Goal: Task Accomplishment & Management: Complete application form

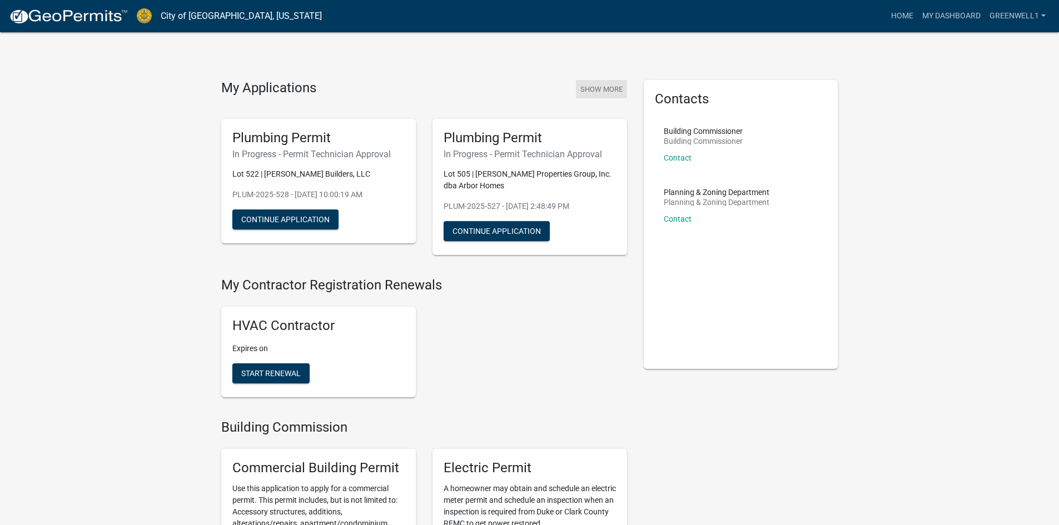
click at [601, 86] on button "Show More" at bounding box center [601, 89] width 51 height 18
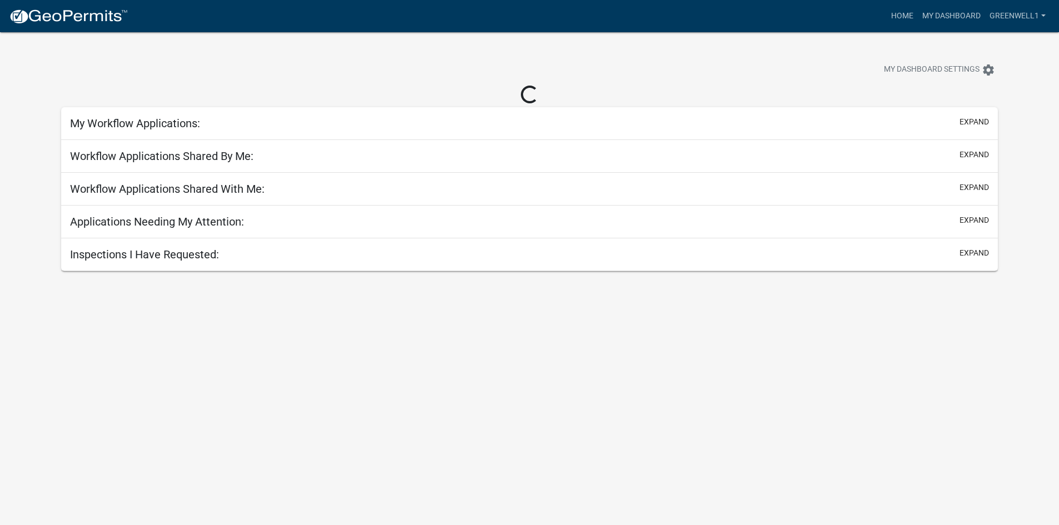
select select "3: 100"
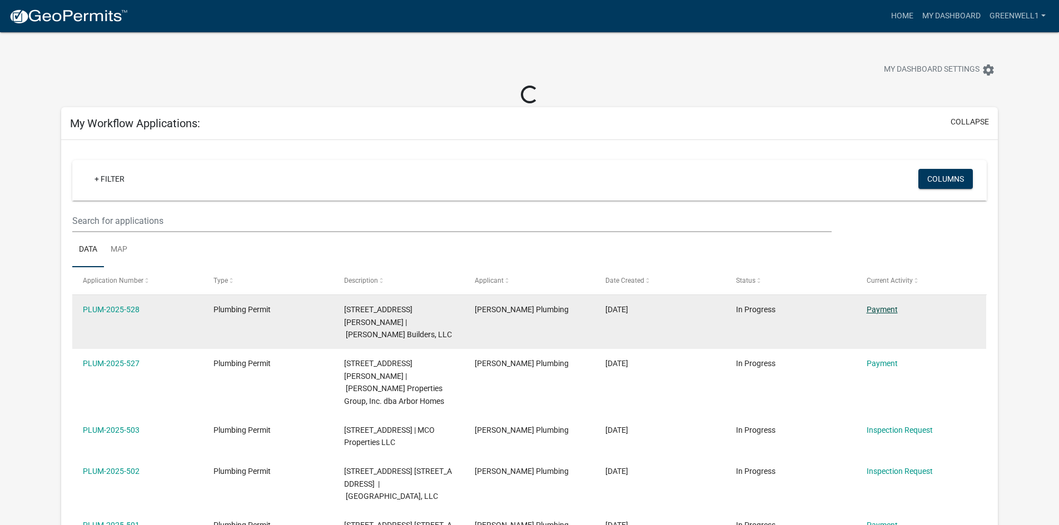
click at [871, 306] on link "Payment" at bounding box center [882, 309] width 31 height 9
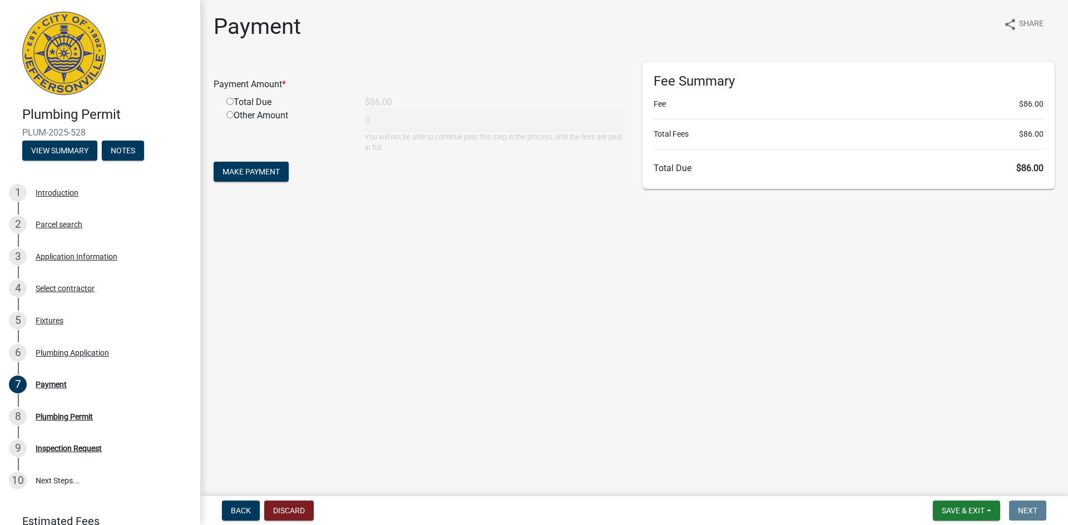
click at [232, 101] on input "radio" at bounding box center [229, 101] width 7 height 7
radio input "true"
type input "86"
click at [231, 151] on div "Other Amount" at bounding box center [287, 131] width 138 height 44
click at [231, 162] on button "Make Payment" at bounding box center [251, 172] width 75 height 20
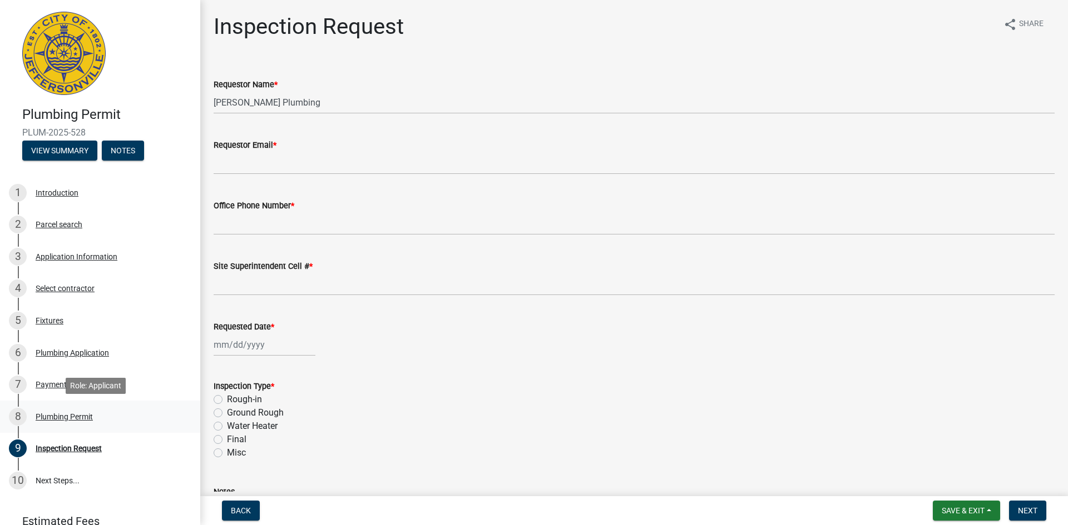
click at [83, 415] on div "Plumbing Permit" at bounding box center [64, 417] width 57 height 8
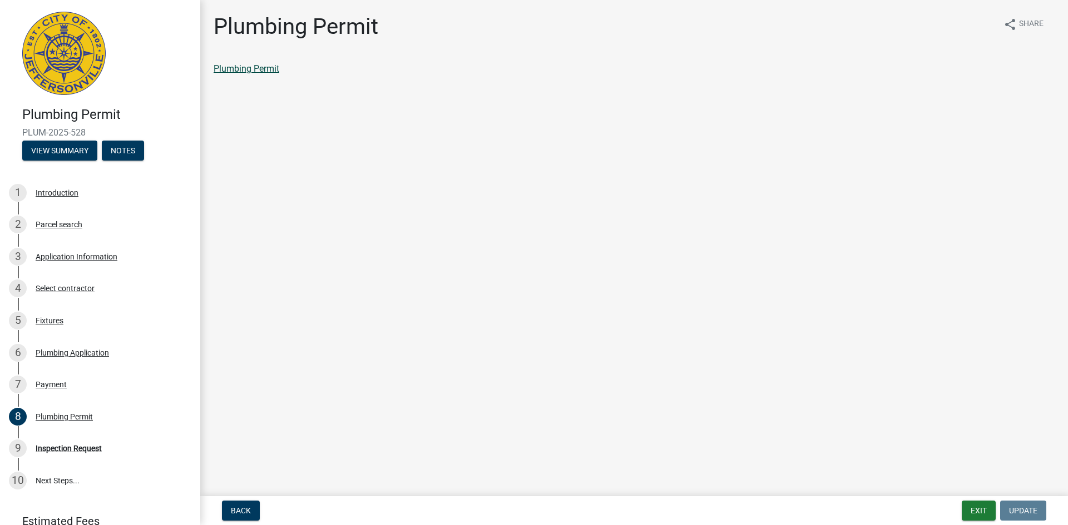
click at [239, 65] on link "Plumbing Permit" at bounding box center [247, 68] width 66 height 11
click at [976, 511] on button "Exit" at bounding box center [978, 511] width 34 height 20
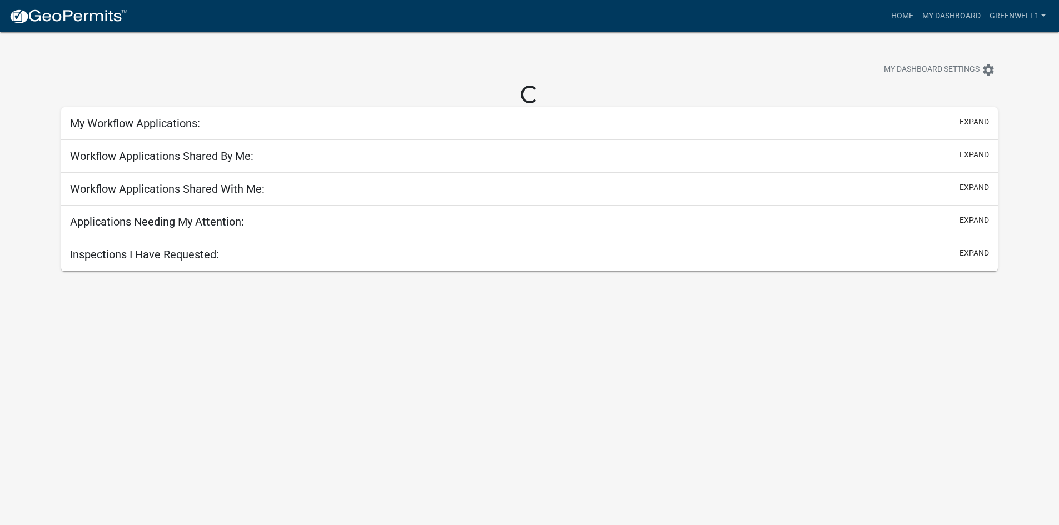
select select "3: 100"
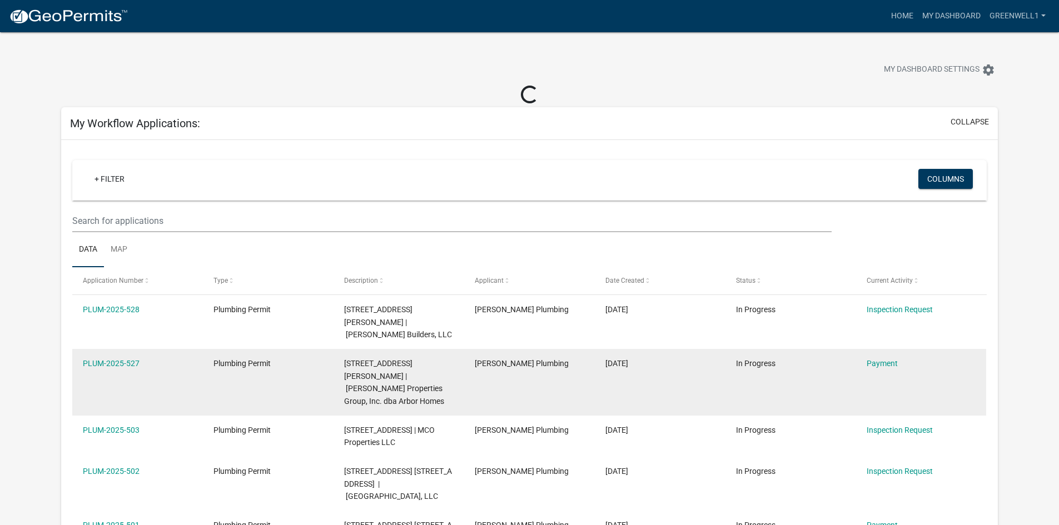
click at [894, 368] on div "Payment" at bounding box center [921, 364] width 109 height 13
click at [891, 366] on link "Payment" at bounding box center [882, 363] width 31 height 9
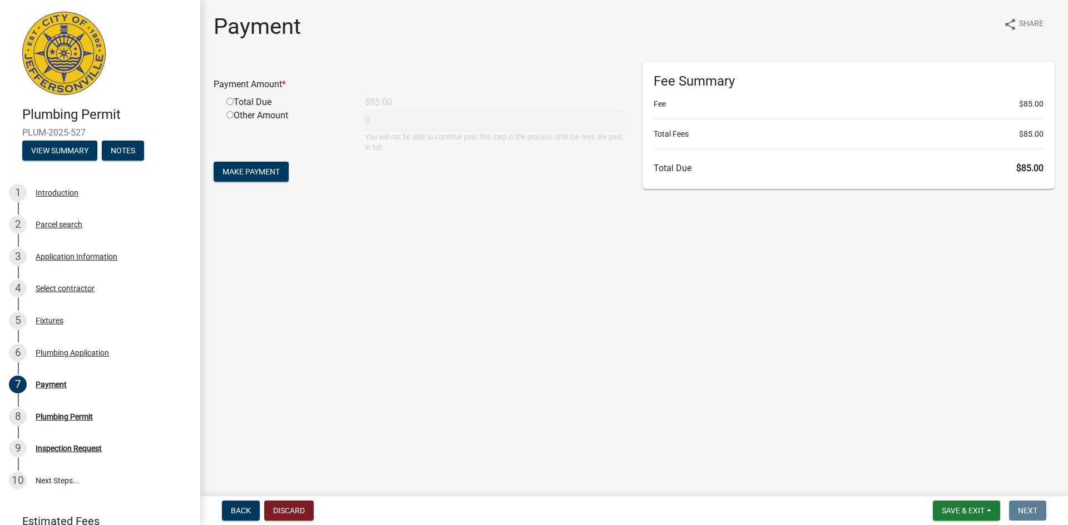
click at [251, 103] on div "Total Due" at bounding box center [287, 102] width 138 height 13
click at [227, 102] on input "radio" at bounding box center [229, 101] width 7 height 7
radio input "true"
type input "85"
click at [270, 173] on span "Make Payment" at bounding box center [250, 171] width 57 height 9
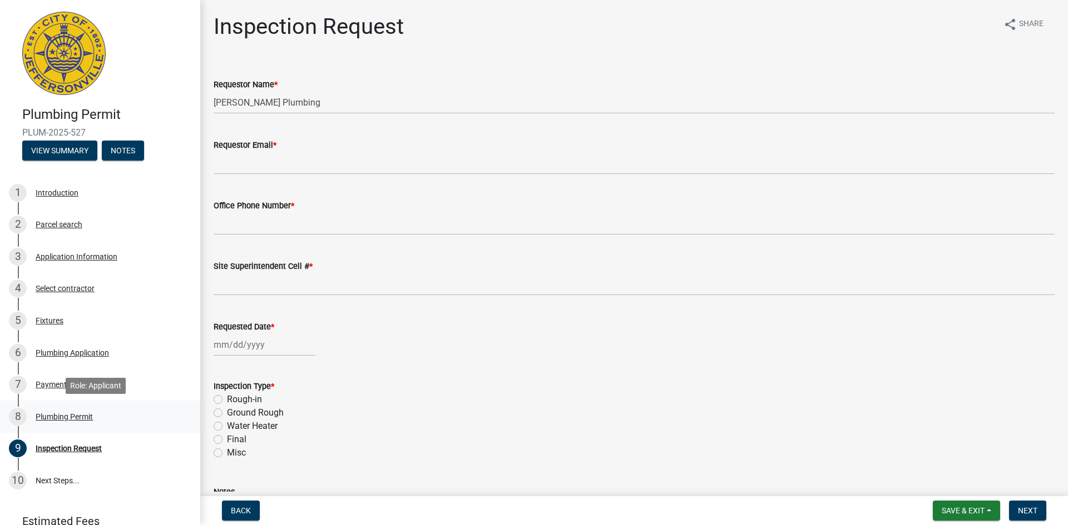
click at [67, 416] on div "Plumbing Permit" at bounding box center [64, 417] width 57 height 8
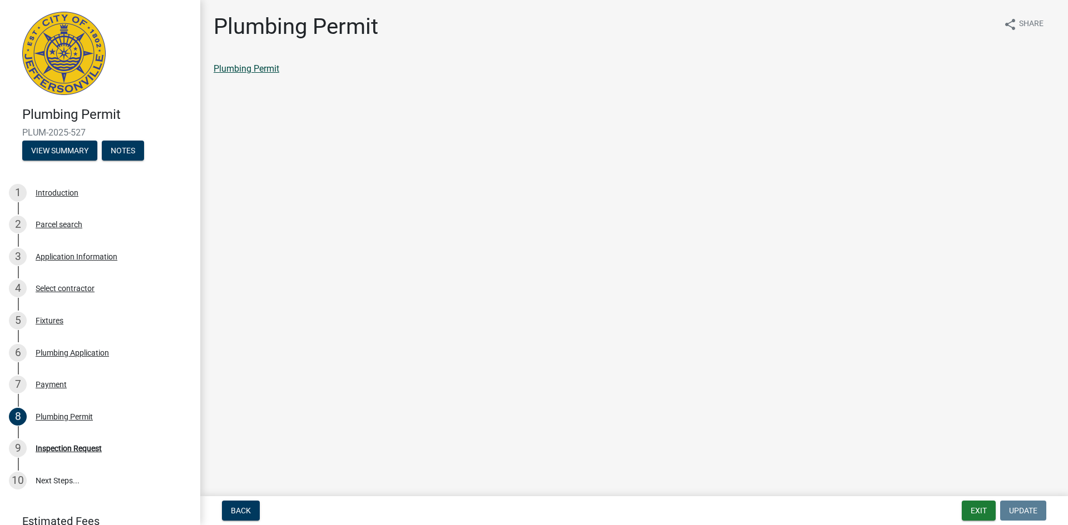
click at [262, 70] on link "Plumbing Permit" at bounding box center [247, 68] width 66 height 11
